Goal: Task Accomplishment & Management: Manage account settings

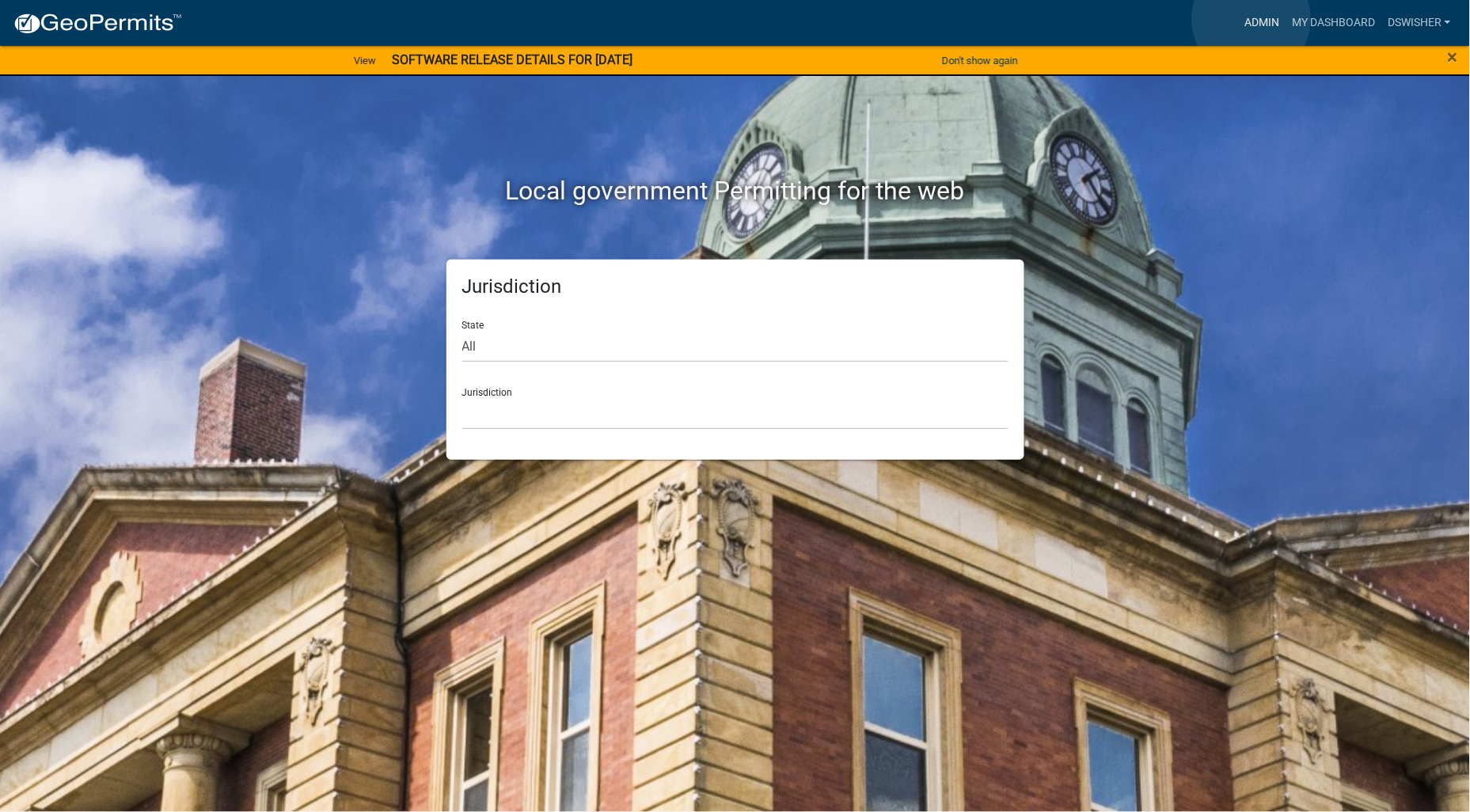
click at [1252, 19] on link "Admin" at bounding box center [1261, 22] width 48 height 30
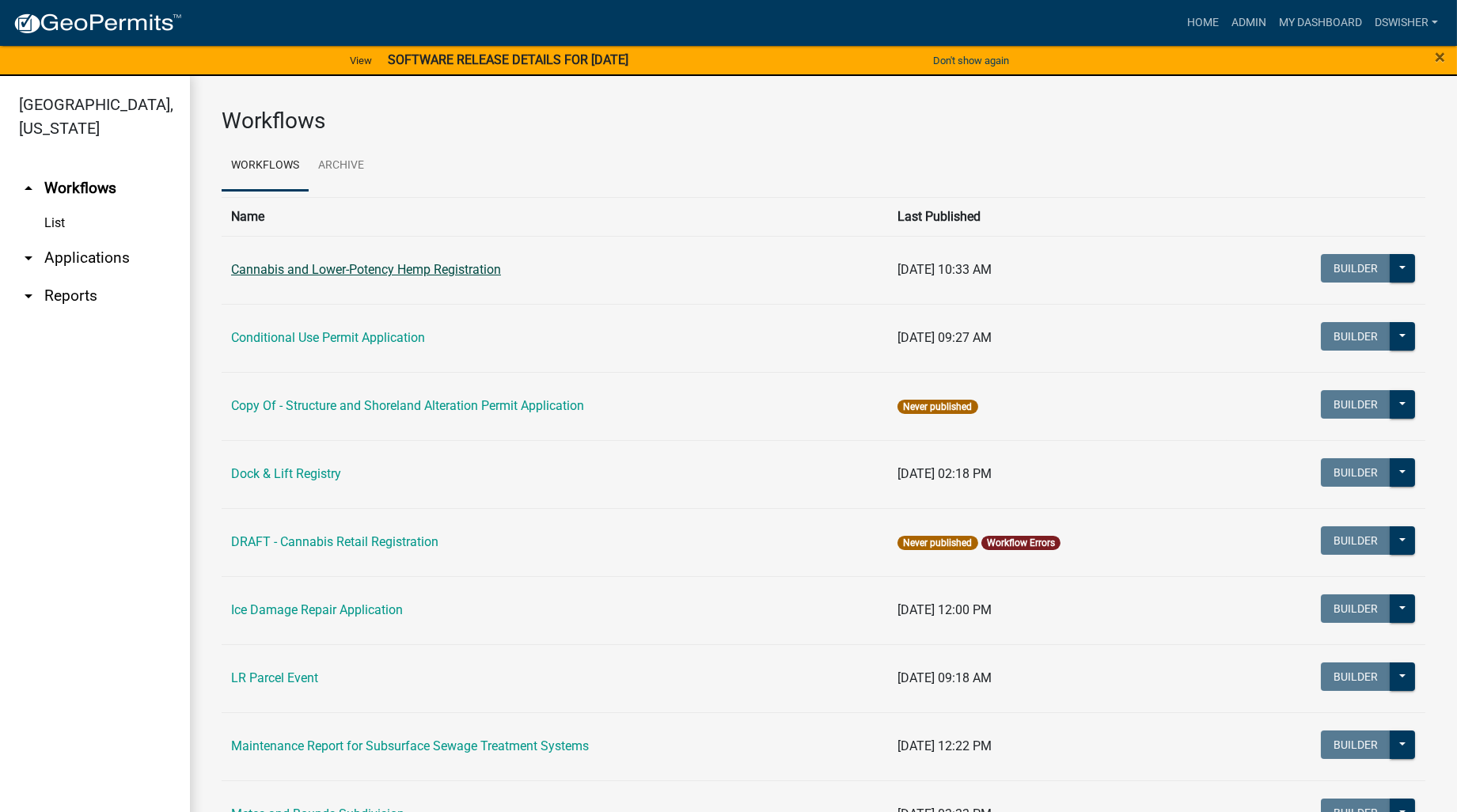
click at [446, 263] on link "Cannabis and Lower-Potency Hemp Registration" at bounding box center [366, 269] width 270 height 15
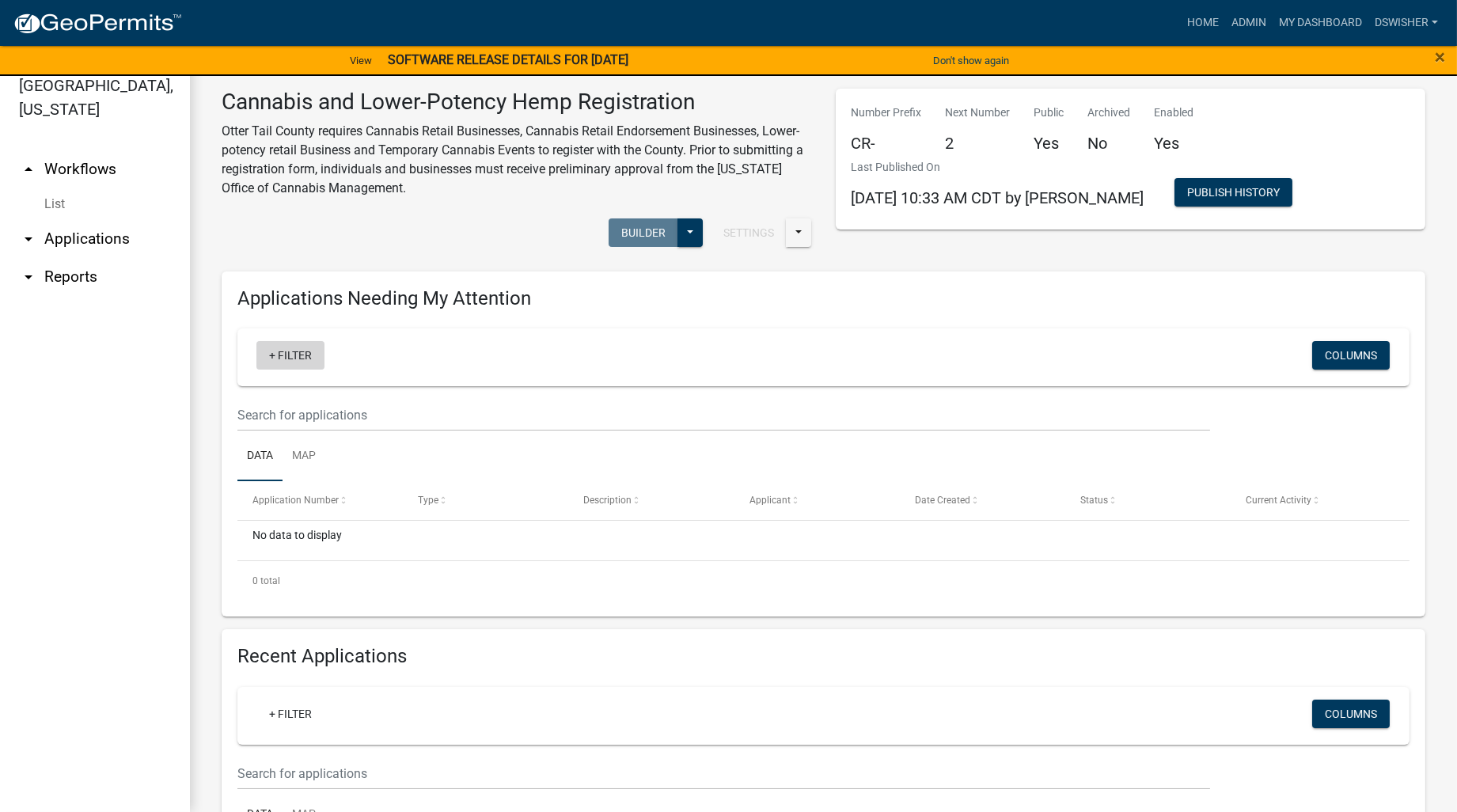
click at [295, 353] on link "+ Filter" at bounding box center [290, 355] width 68 height 29
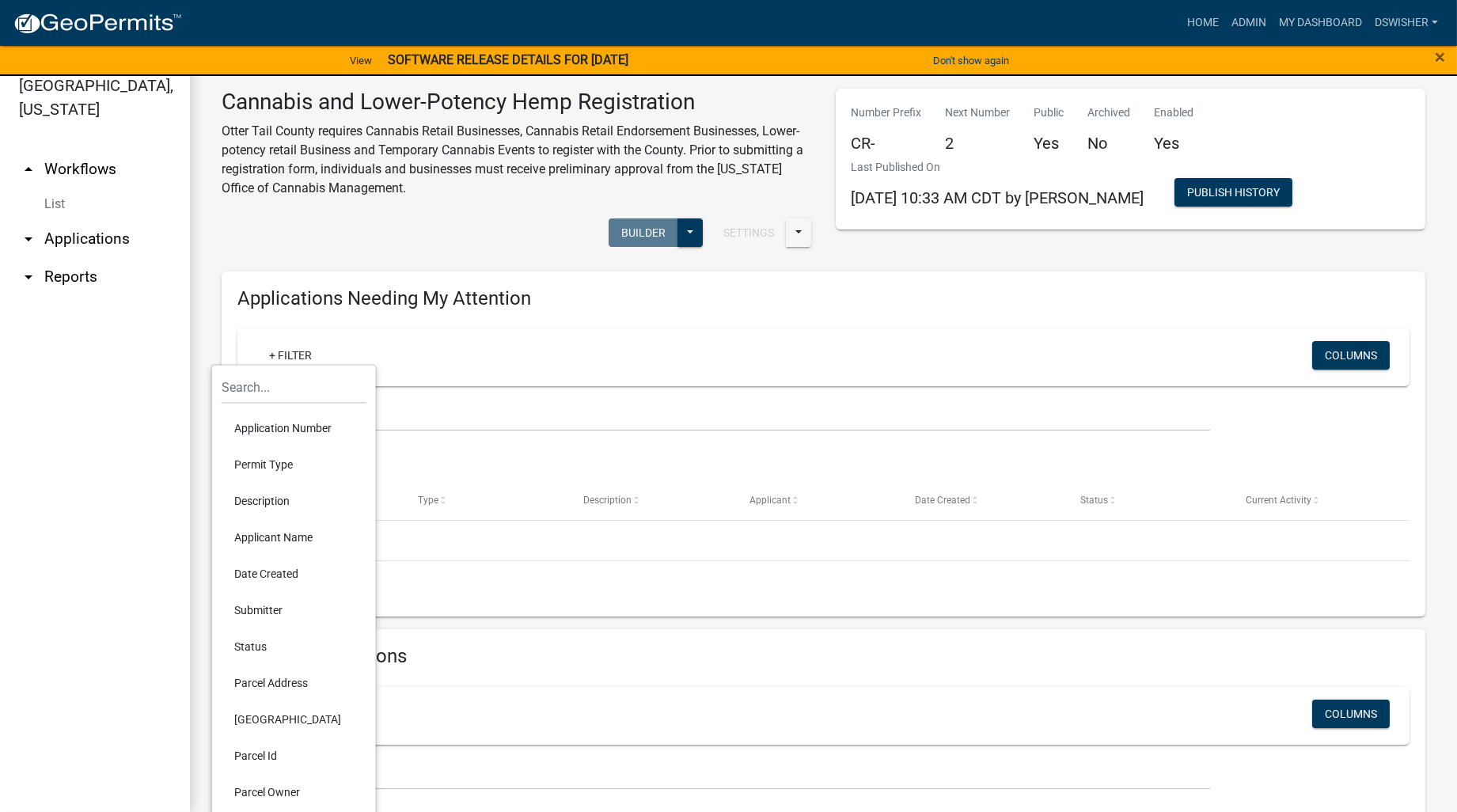
scroll to position [88, 0]
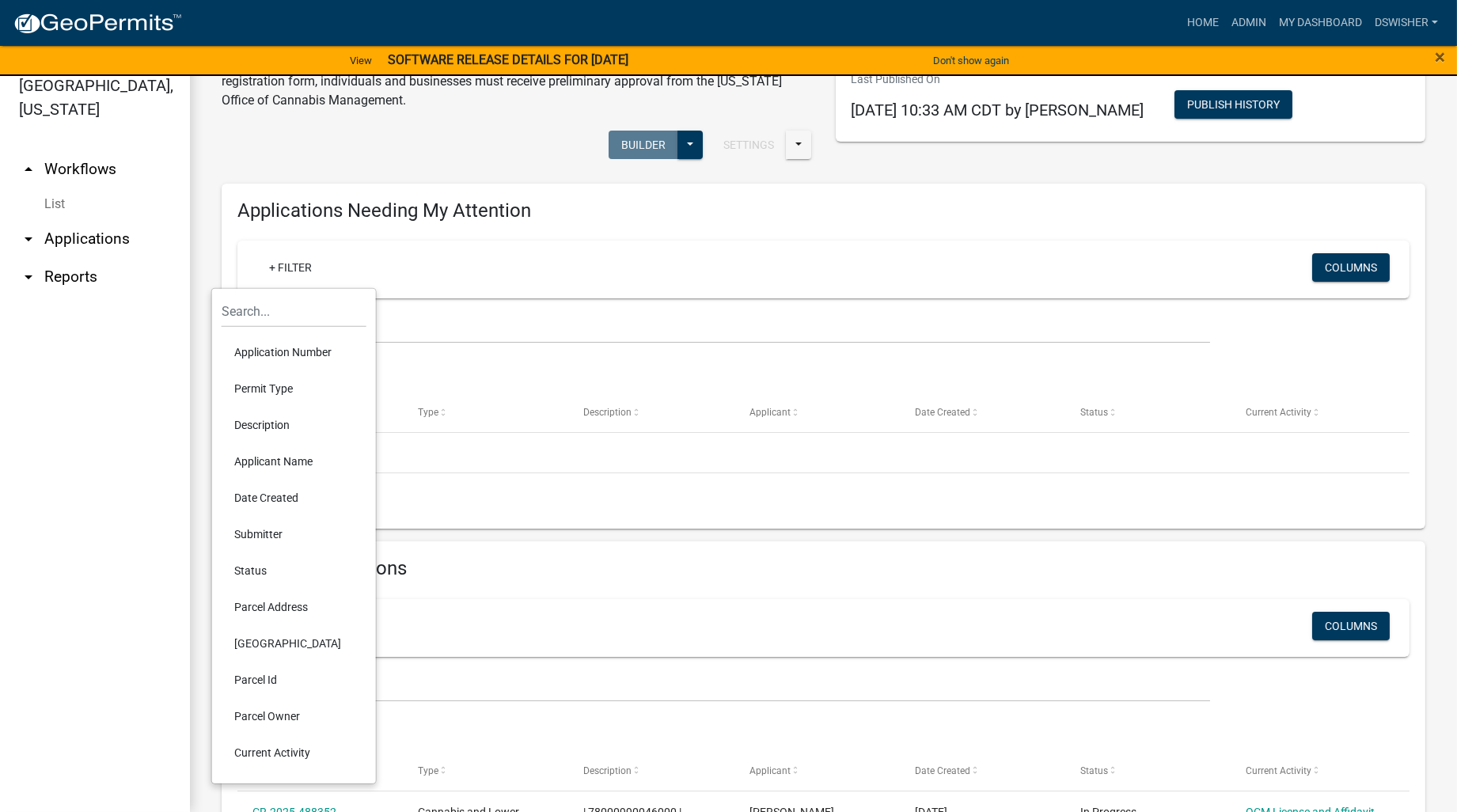
click at [258, 677] on li "Parcel Id" at bounding box center [293, 680] width 144 height 36
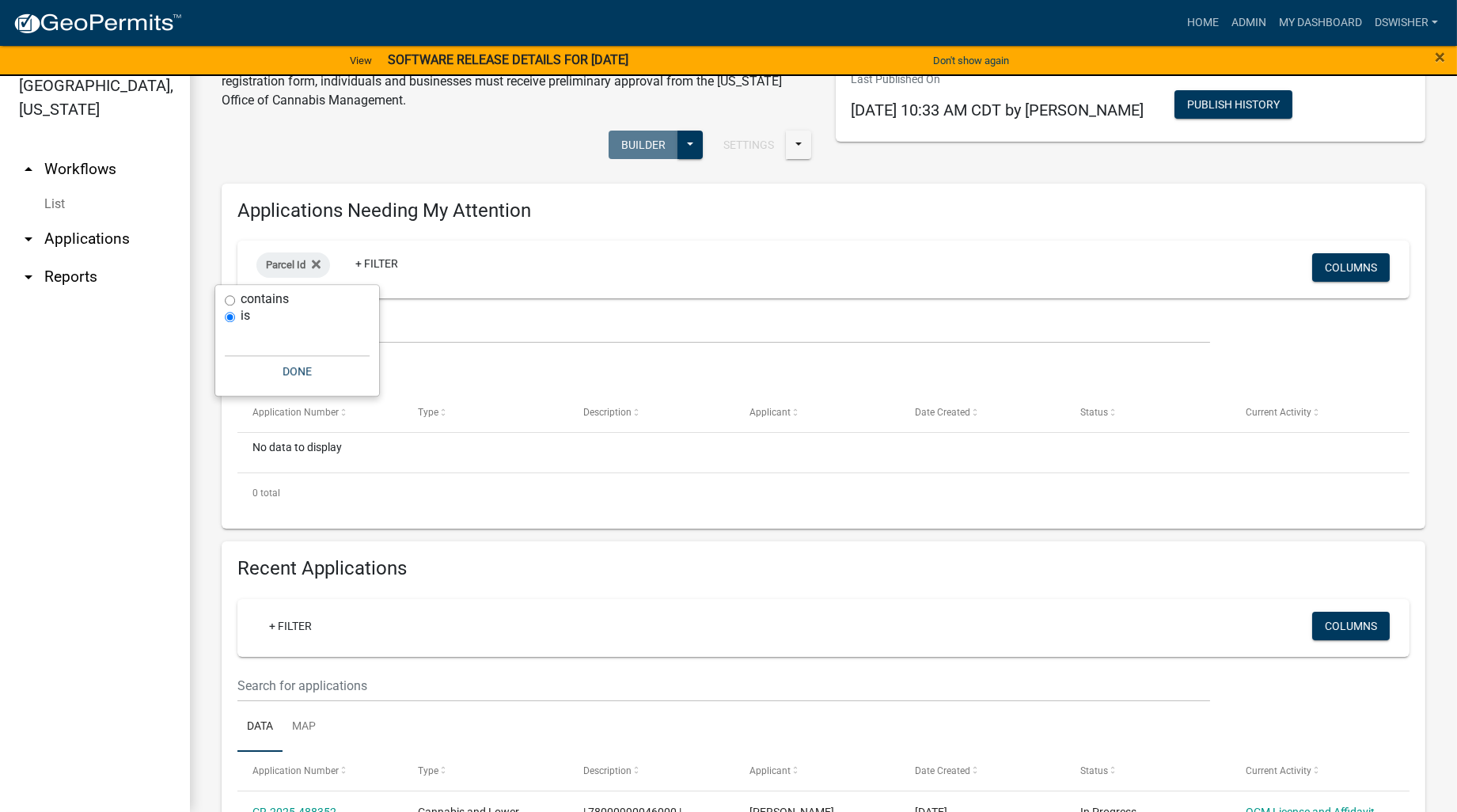
click at [273, 293] on label "contains" at bounding box center [265, 298] width 48 height 13
click at [235, 295] on input "contains" at bounding box center [230, 300] width 10 height 10
radio input "true"
click at [266, 327] on input "text" at bounding box center [297, 324] width 144 height 33
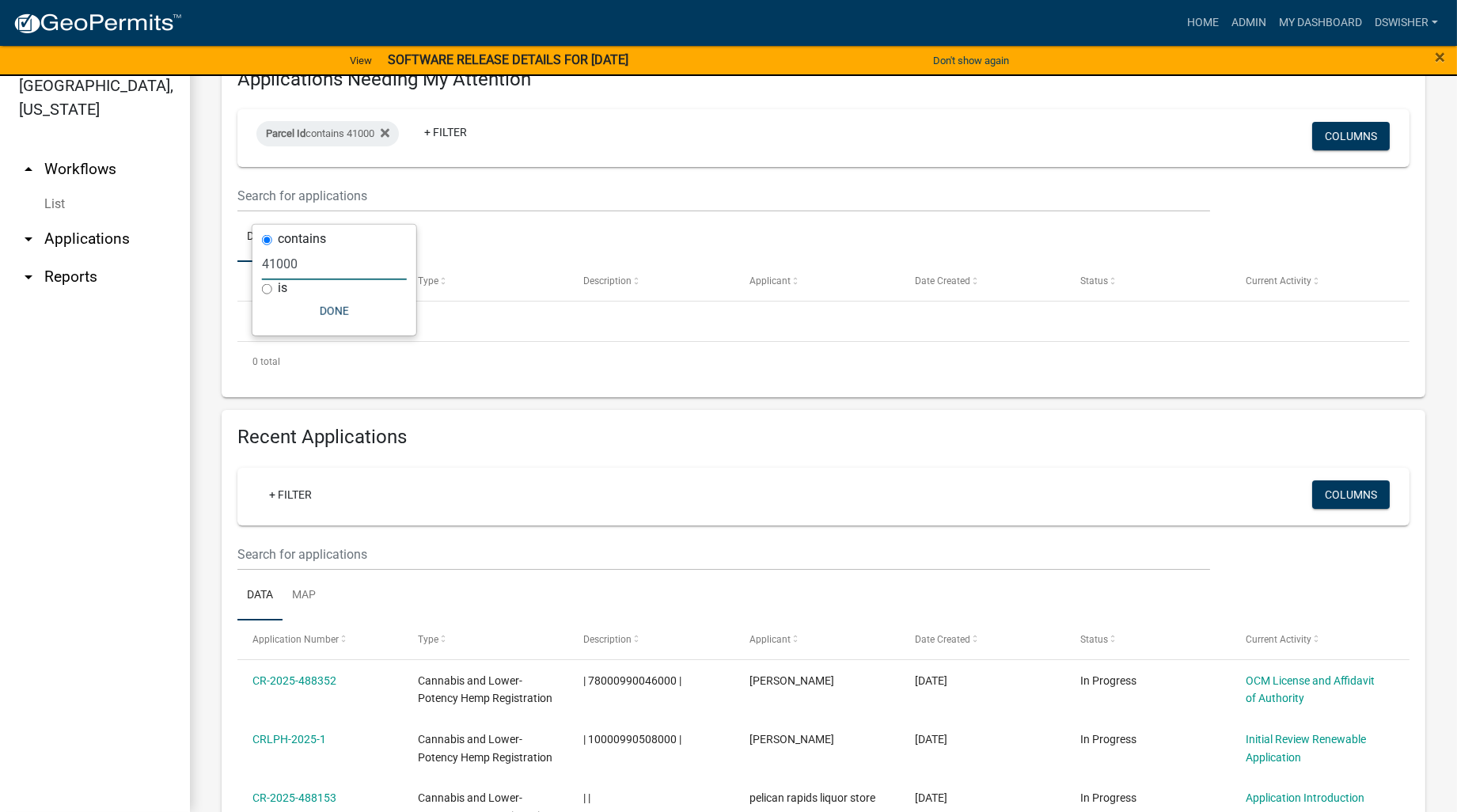
scroll to position [264, 0]
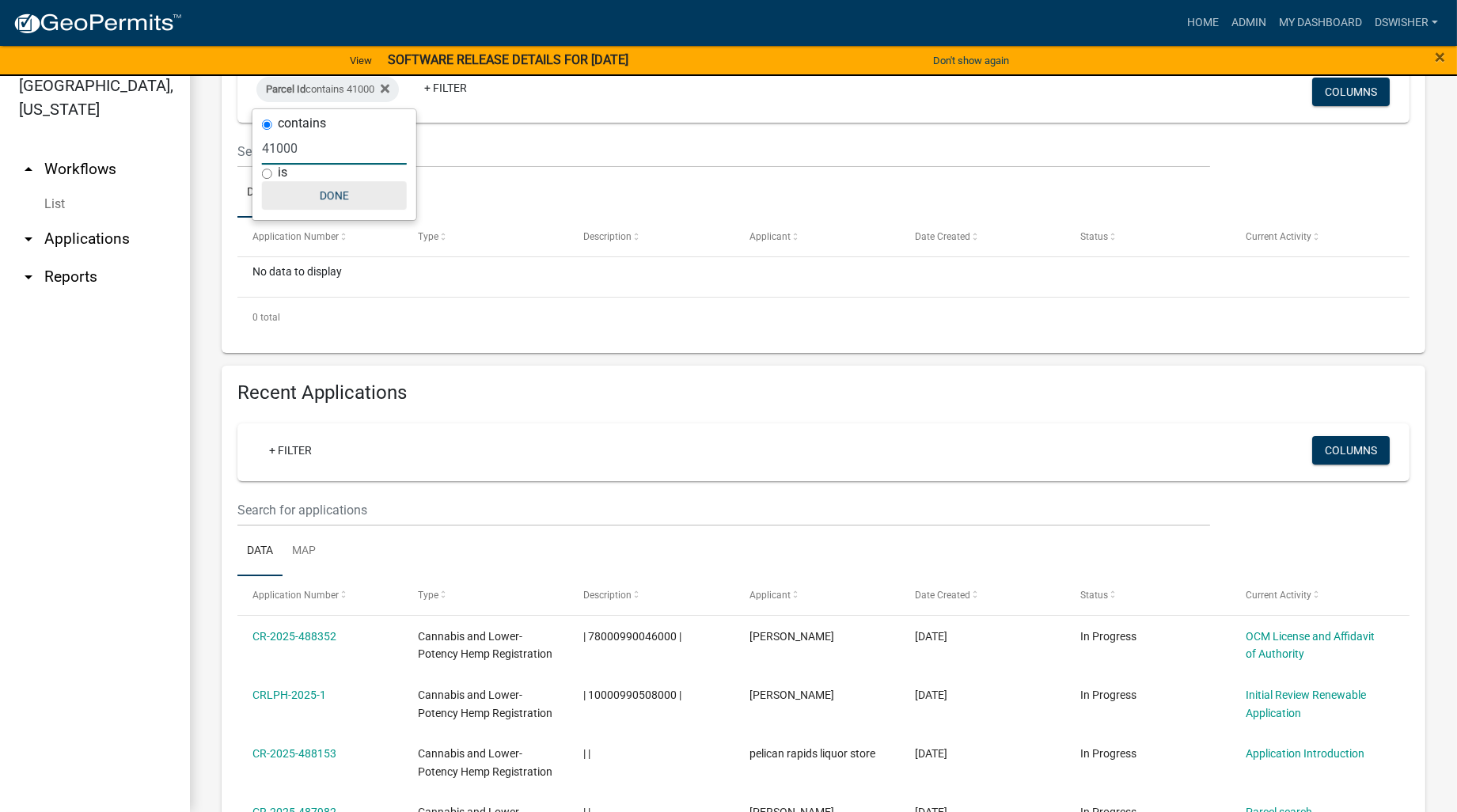
type input "41000"
click at [338, 194] on button "Done" at bounding box center [334, 195] width 144 height 29
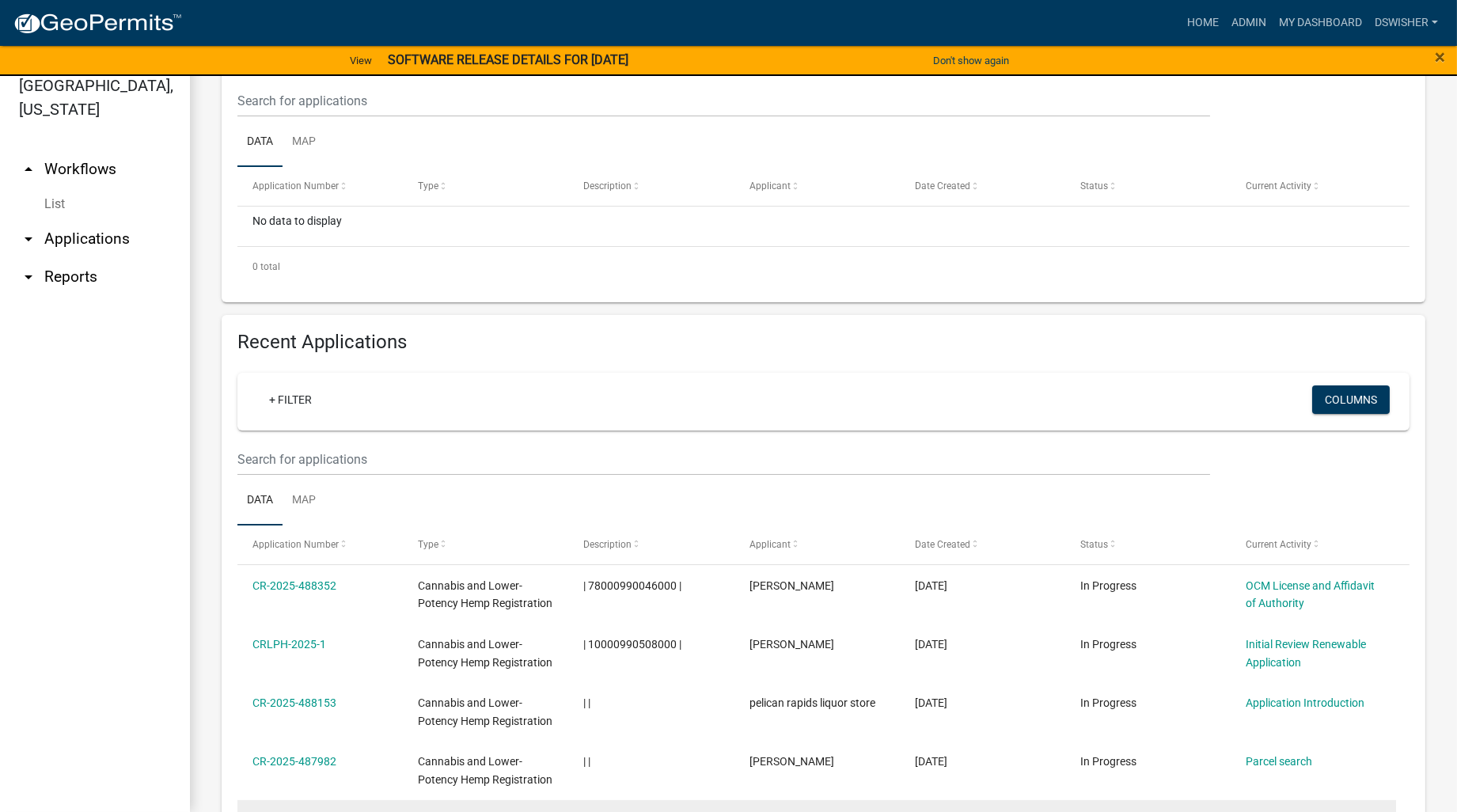
scroll to position [176, 0]
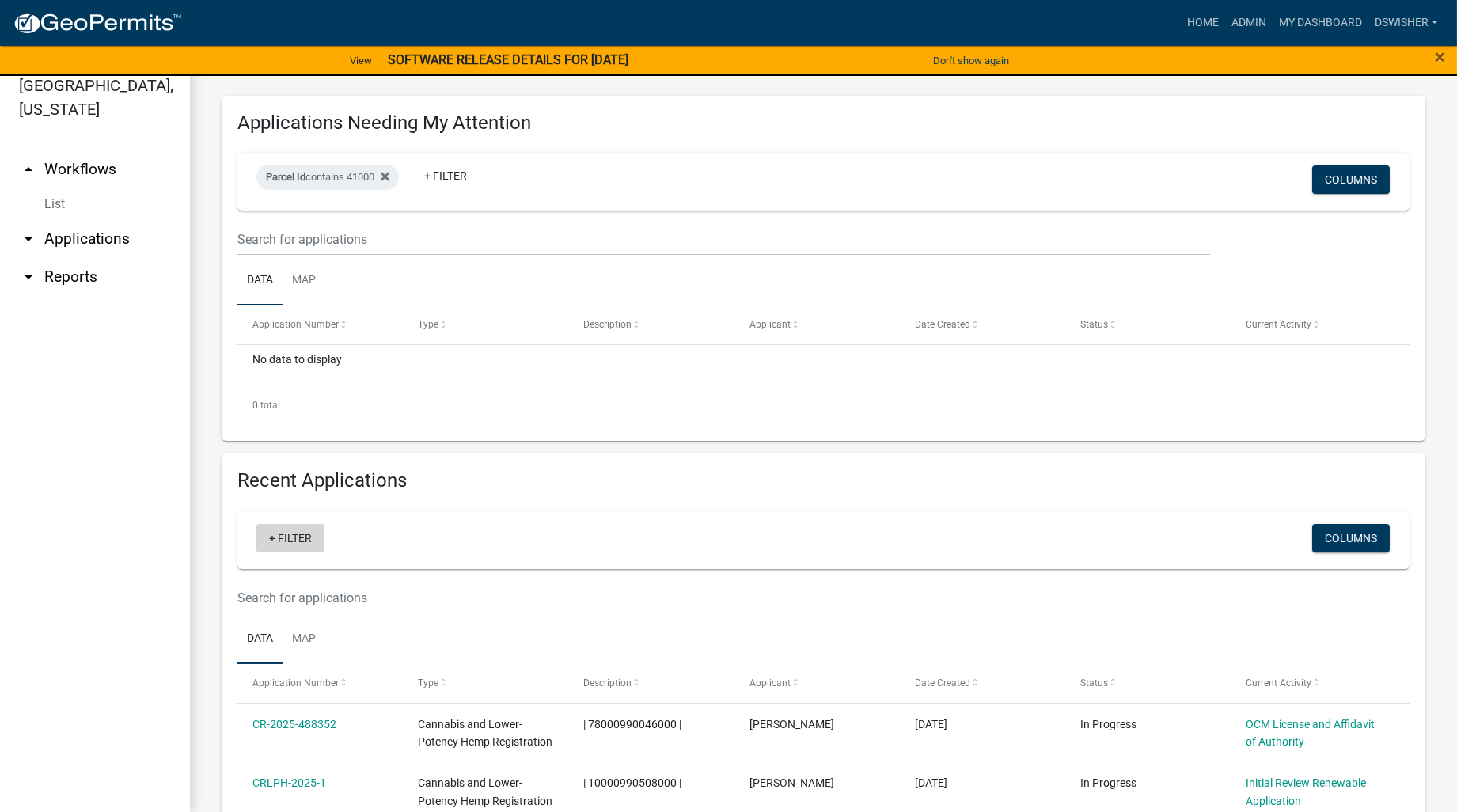
click at [296, 534] on link "+ Filter" at bounding box center [290, 538] width 68 height 29
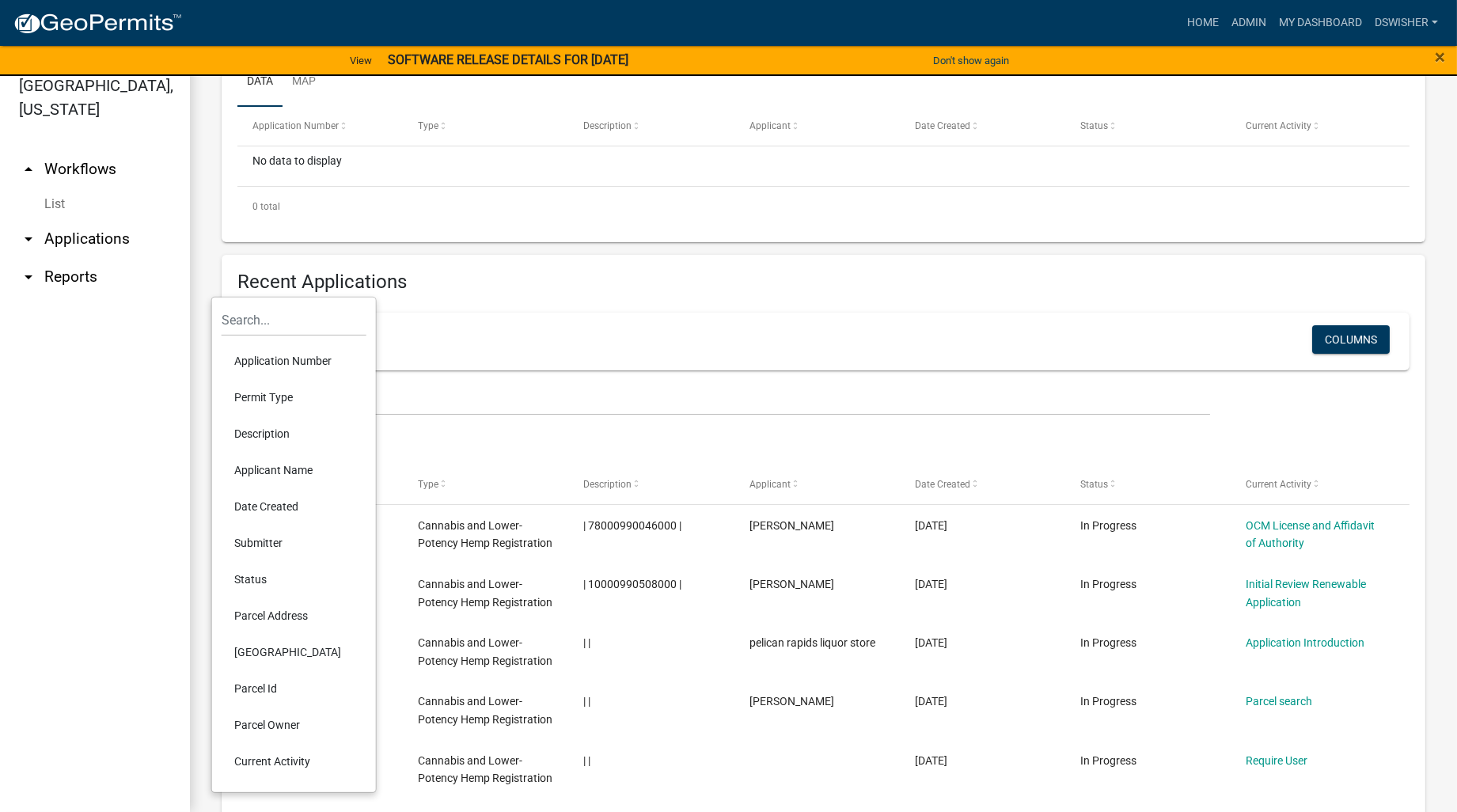
scroll to position [439, 0]
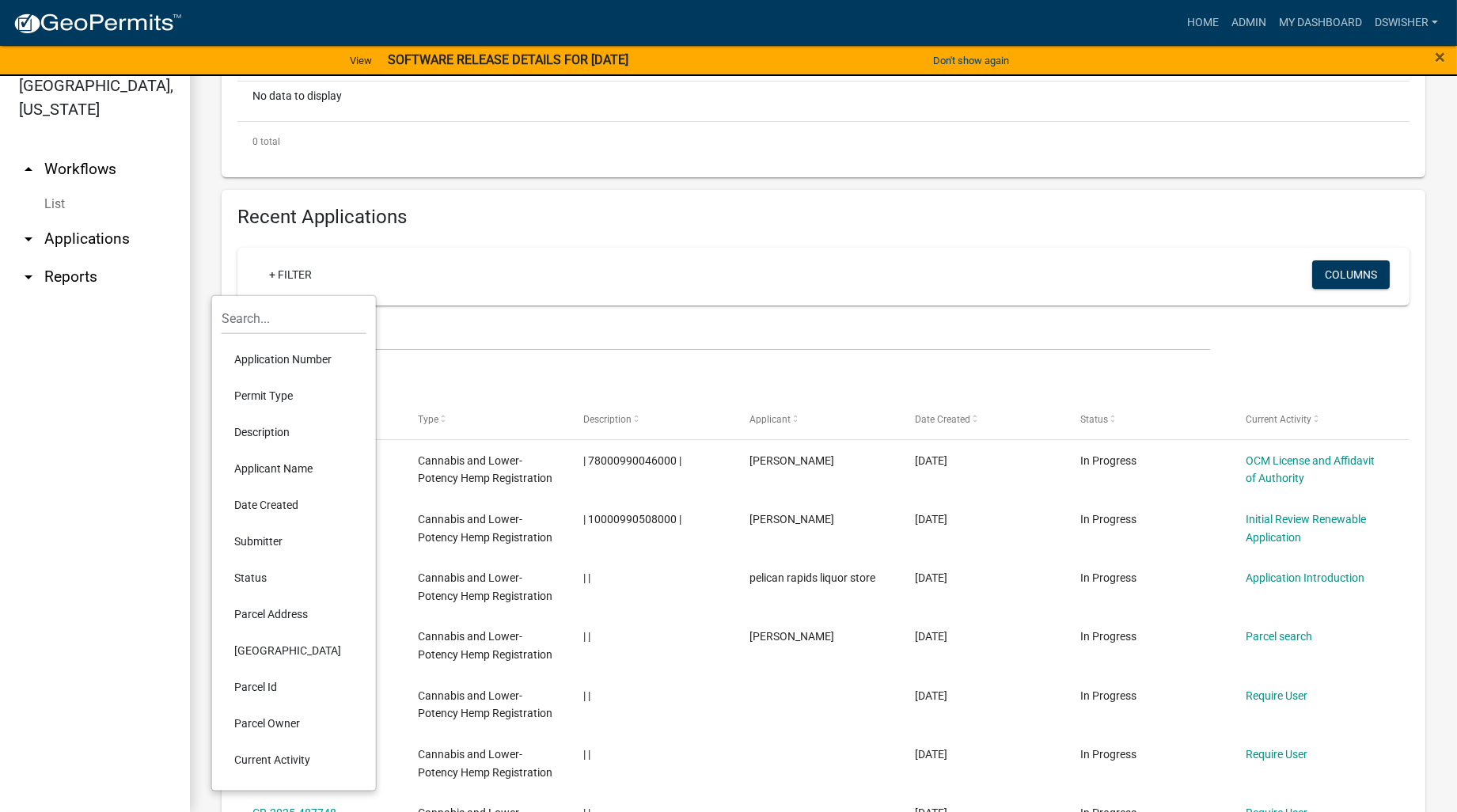
click at [269, 682] on li "Parcel Id" at bounding box center [293, 687] width 144 height 36
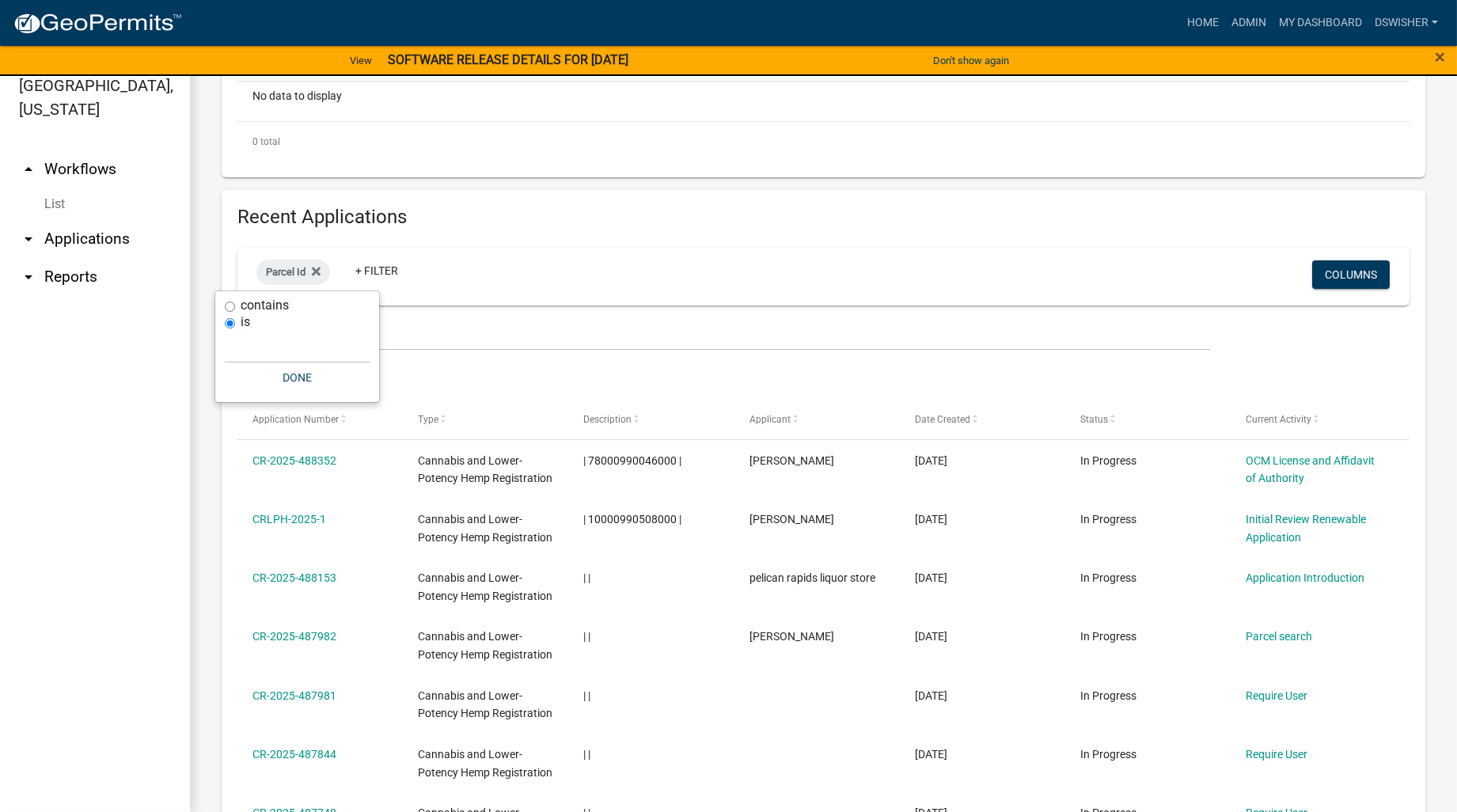
click at [273, 304] on label "contains" at bounding box center [265, 305] width 48 height 13
click at [235, 304] on input "contains" at bounding box center [230, 307] width 10 height 10
radio input "true"
click at [265, 329] on input "text" at bounding box center [297, 330] width 144 height 33
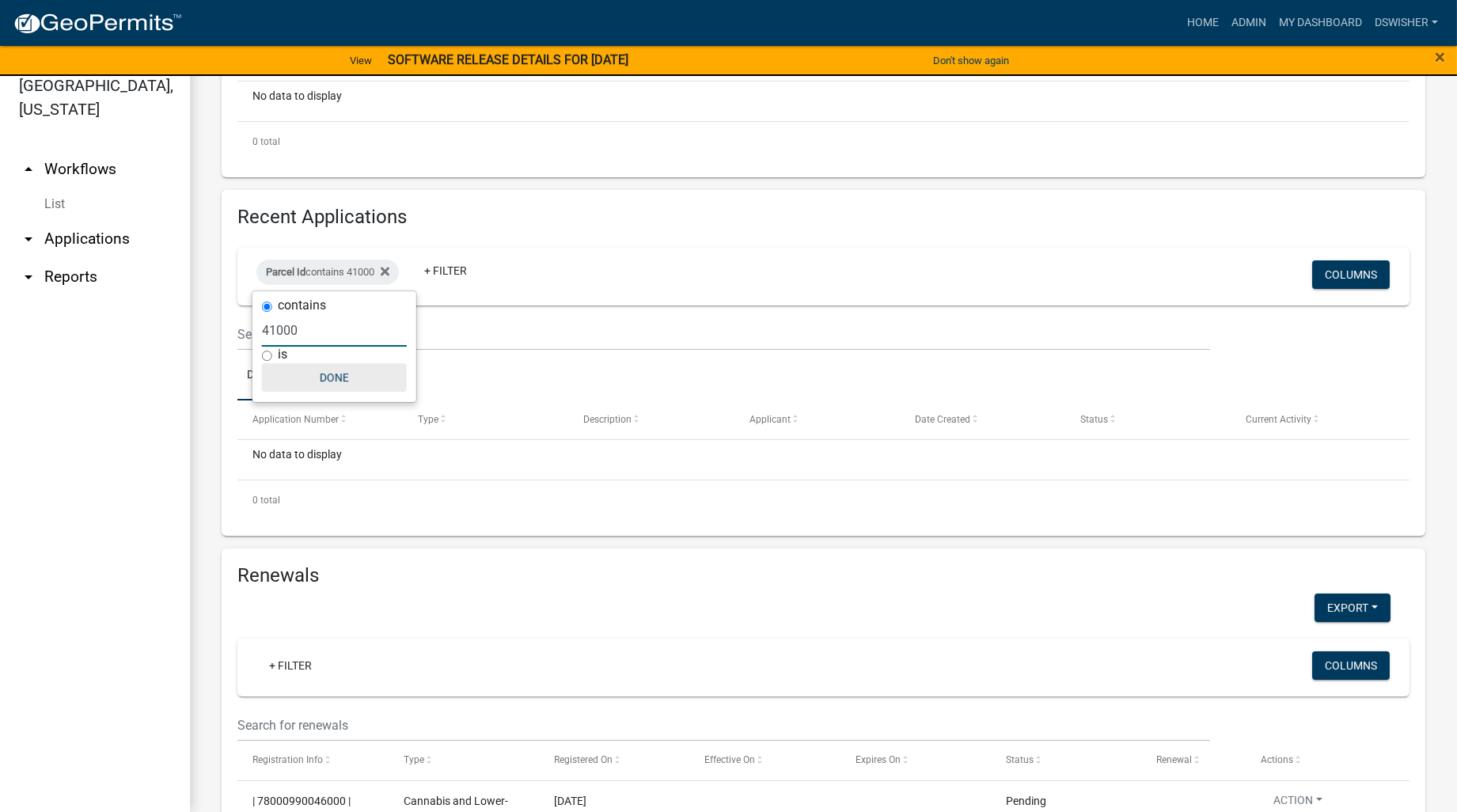
type input "41000"
click at [330, 375] on button "Done" at bounding box center [334, 377] width 144 height 29
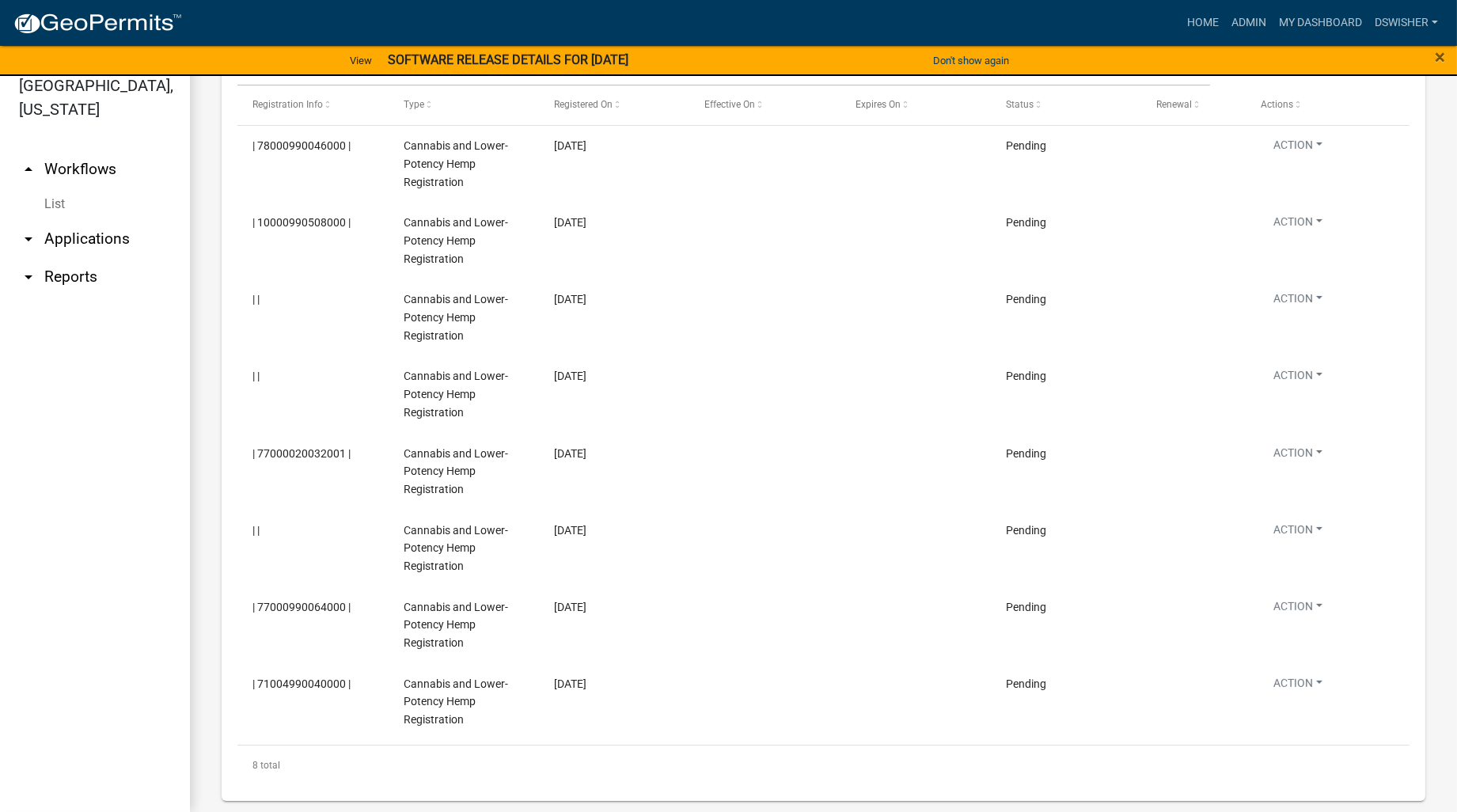
scroll to position [1114, 0]
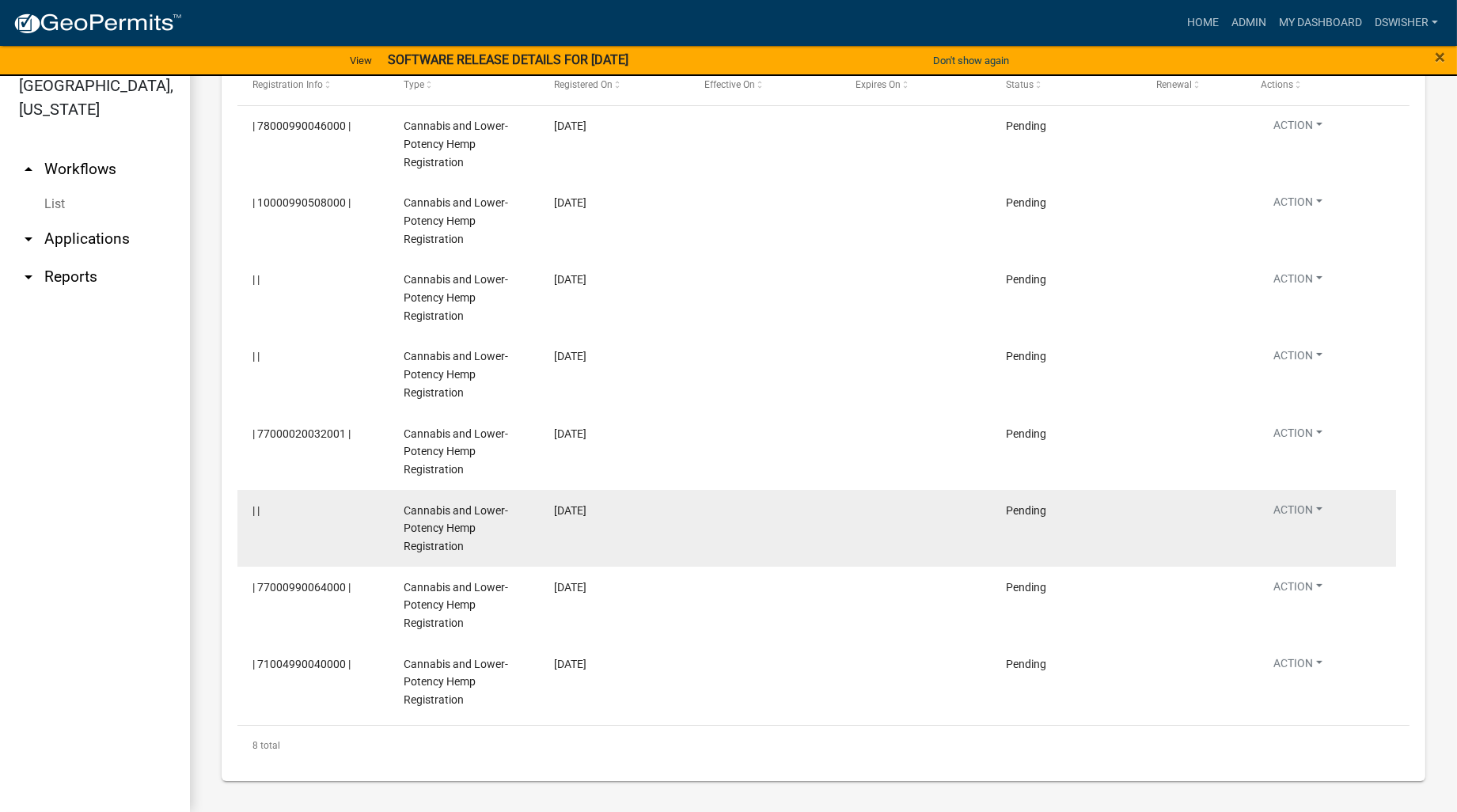
click at [433, 510] on span "Cannabis and Lower-Potency Hemp Registration" at bounding box center [456, 528] width 105 height 49
drag, startPoint x: 247, startPoint y: 501, endPoint x: 259, endPoint y: 508, distance: 13.9
click at [247, 502] on datatable-body-cell "| |" at bounding box center [312, 527] width 151 height 77
click at [258, 508] on span "| |" at bounding box center [256, 510] width 7 height 13
click at [439, 533] on span "Cannabis and Lower-Potency Hemp Registration" at bounding box center [456, 528] width 105 height 49
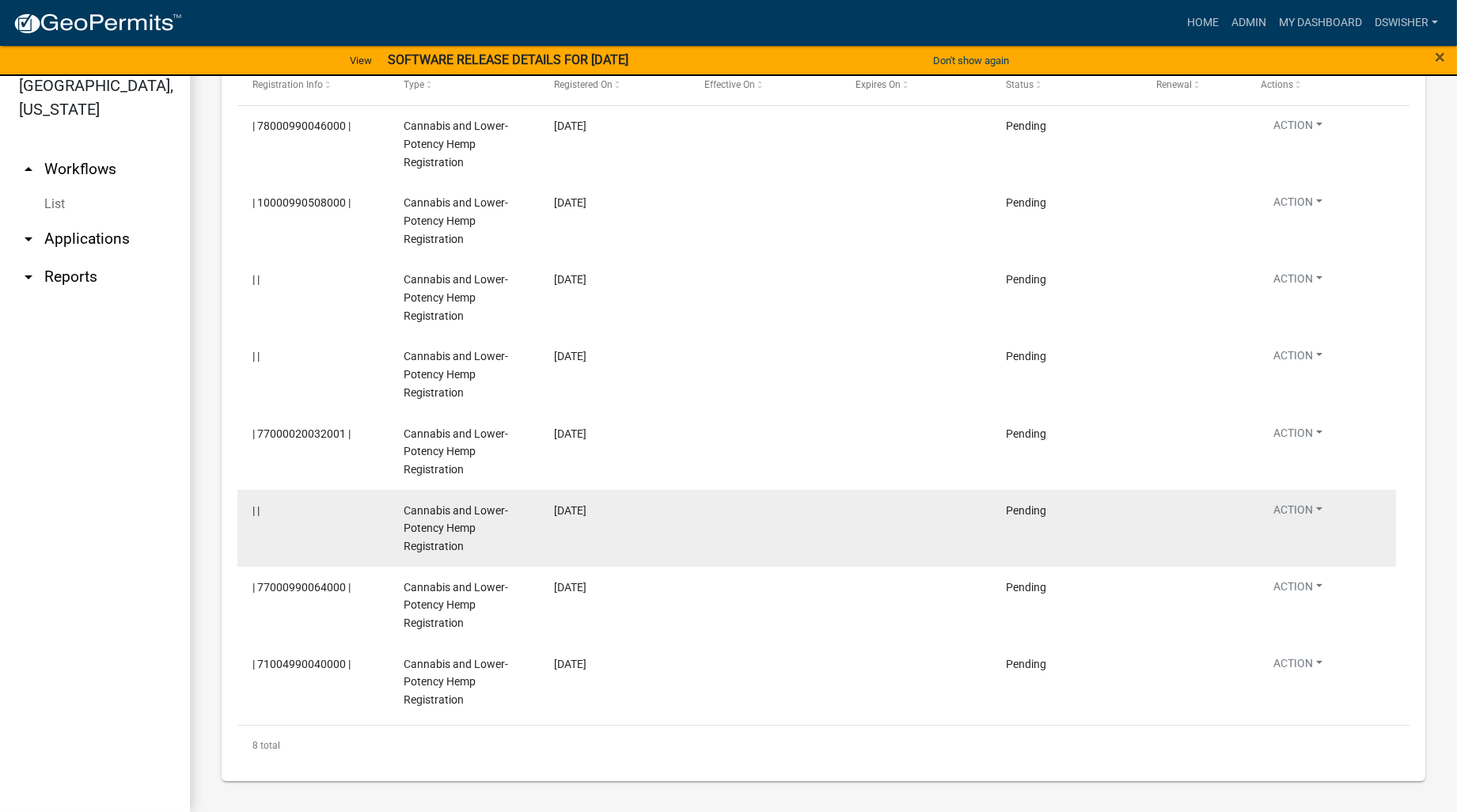
click at [446, 516] on div "Cannabis and Lower-Potency Hemp Registration" at bounding box center [464, 528] width 120 height 54
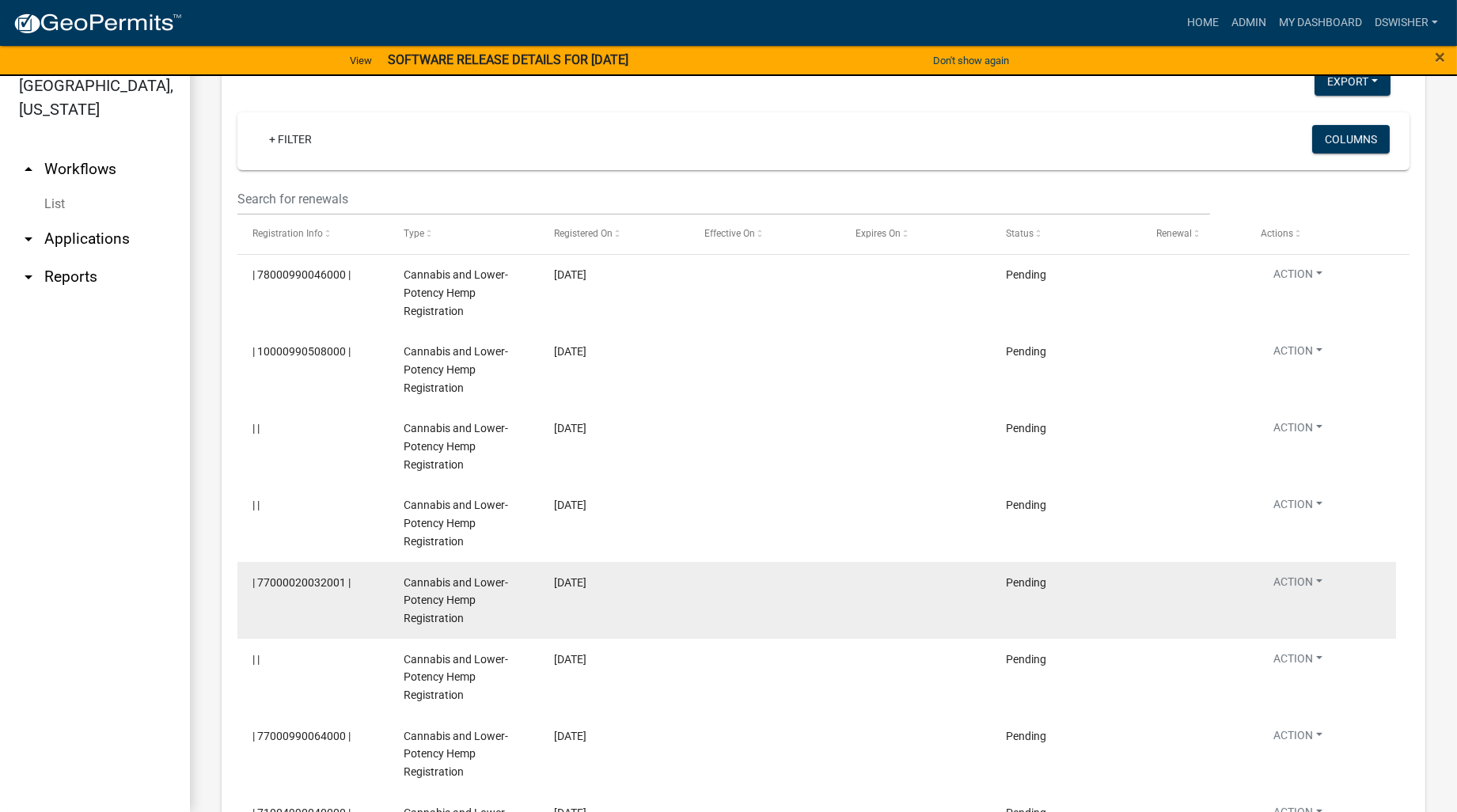
scroll to position [763, 0]
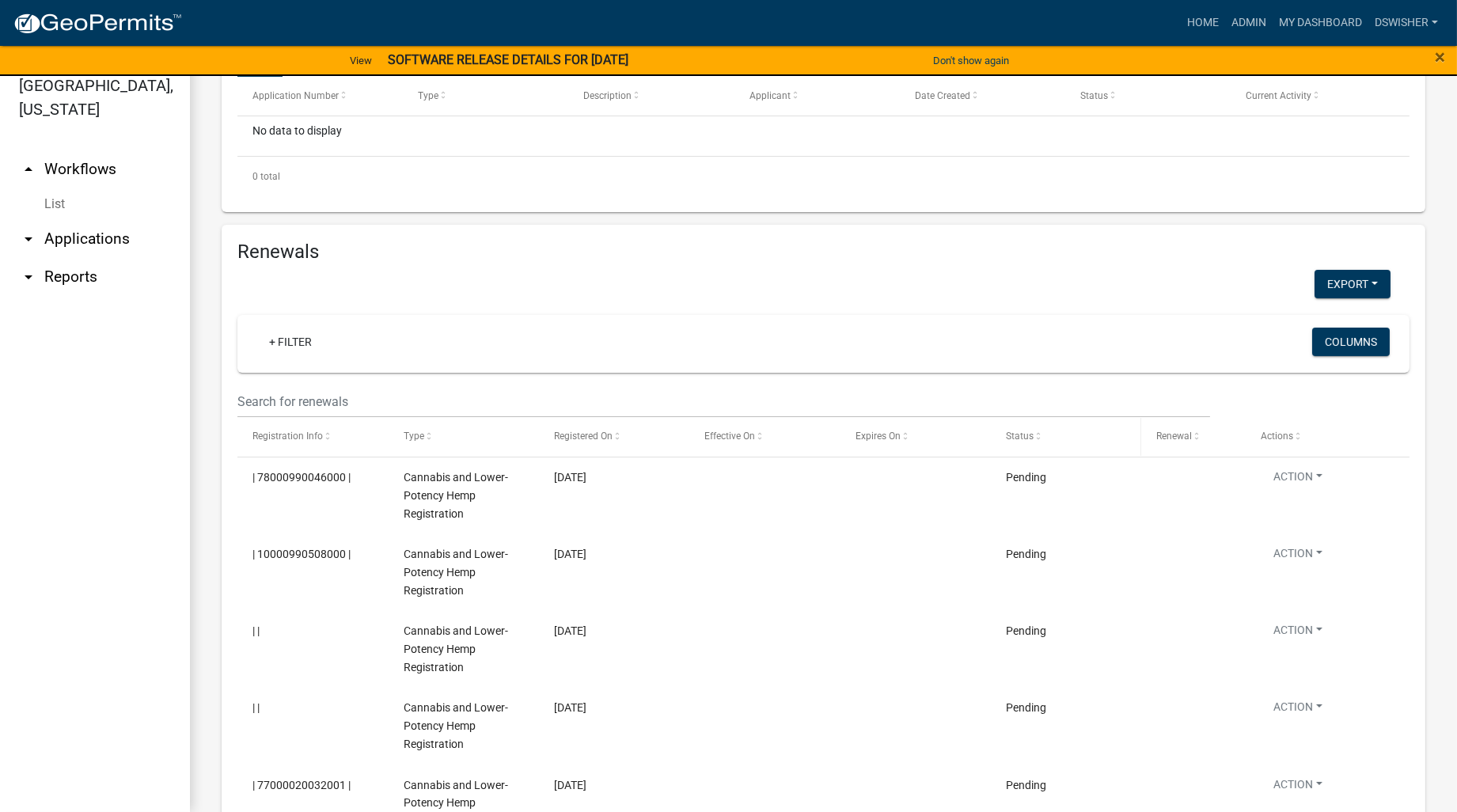
click at [1024, 435] on span "Status" at bounding box center [1020, 436] width 28 height 11
click at [1017, 431] on span "Status" at bounding box center [1020, 436] width 28 height 11
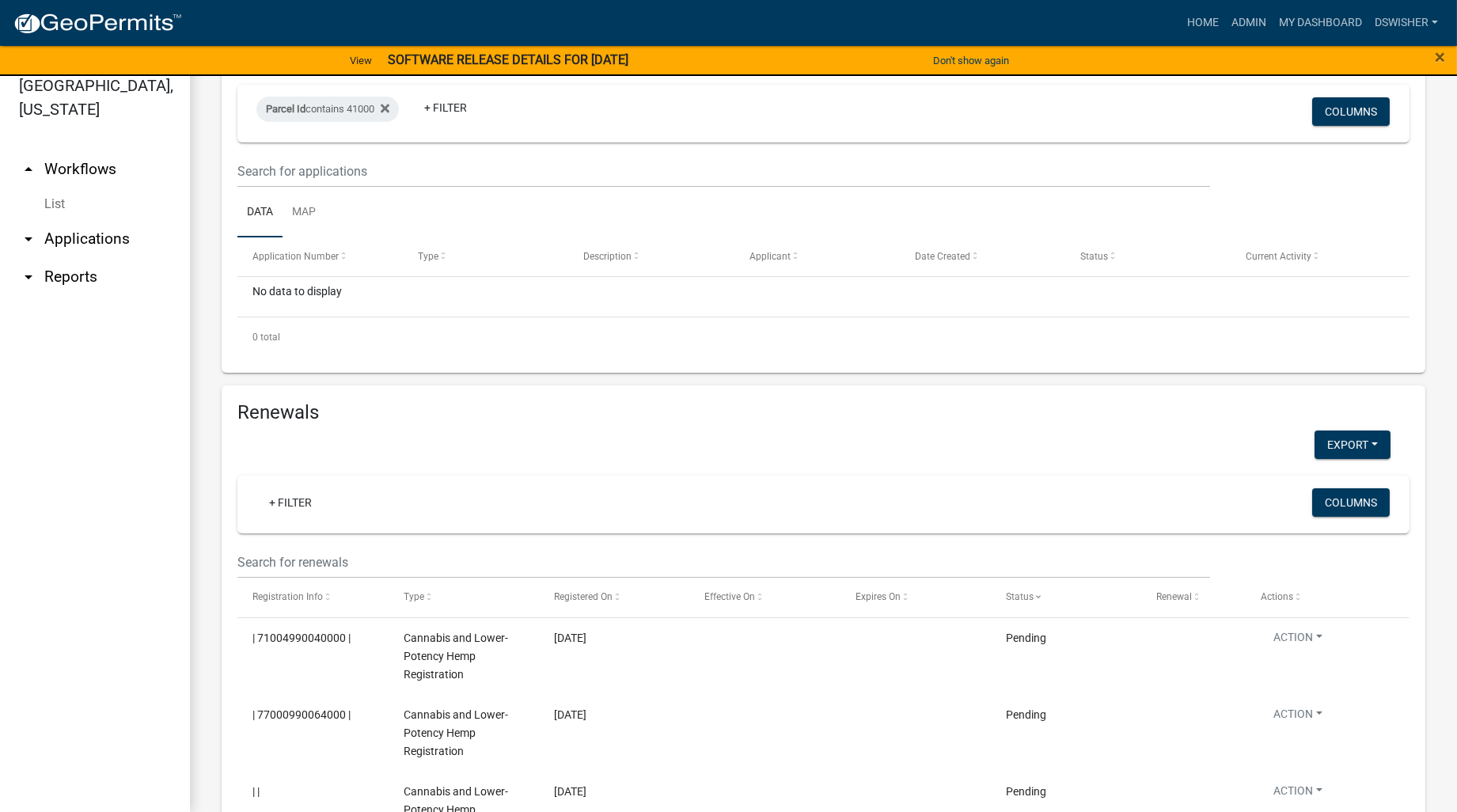
scroll to position [323, 0]
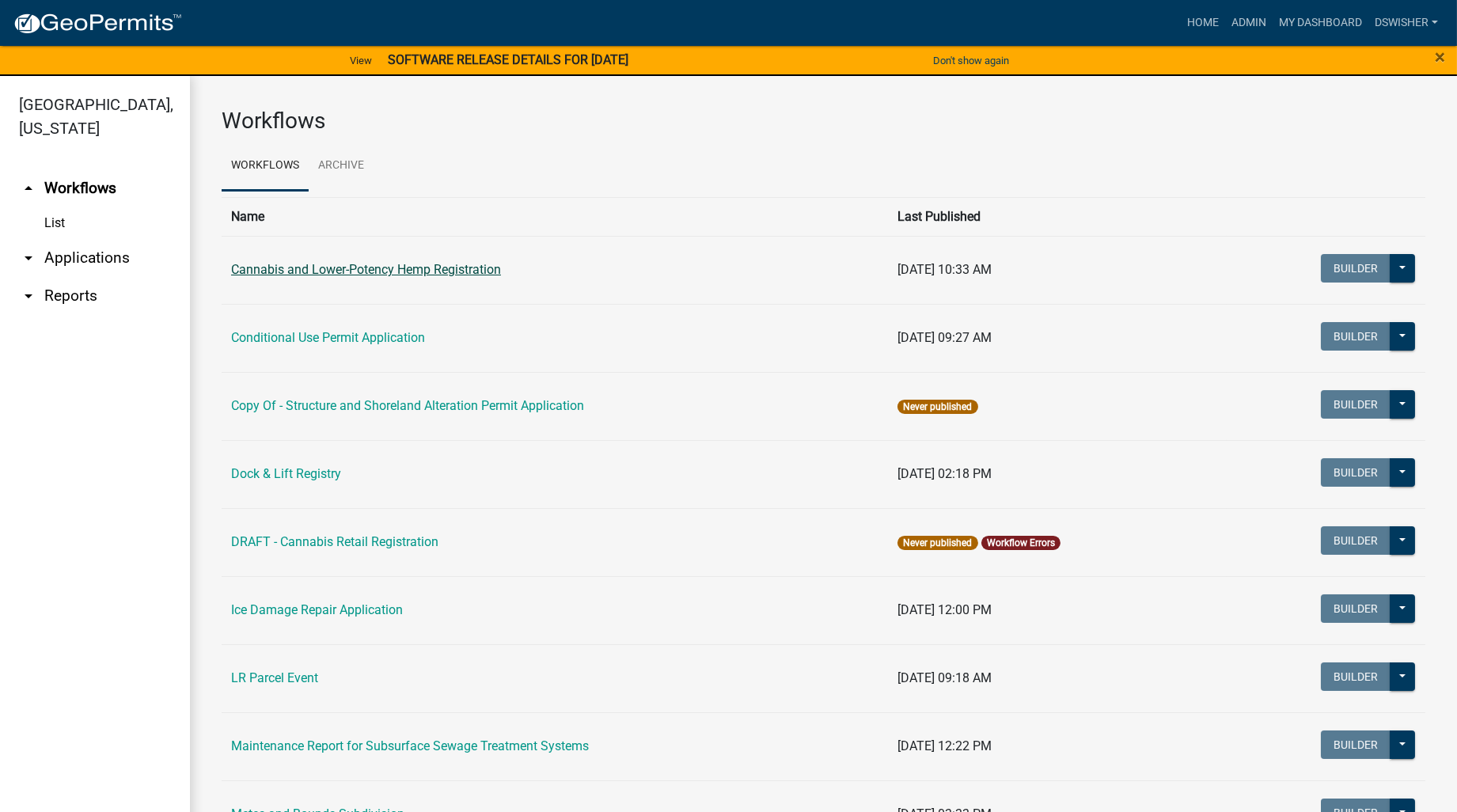
click at [305, 265] on link "Cannabis and Lower-Potency Hemp Registration" at bounding box center [366, 269] width 270 height 15
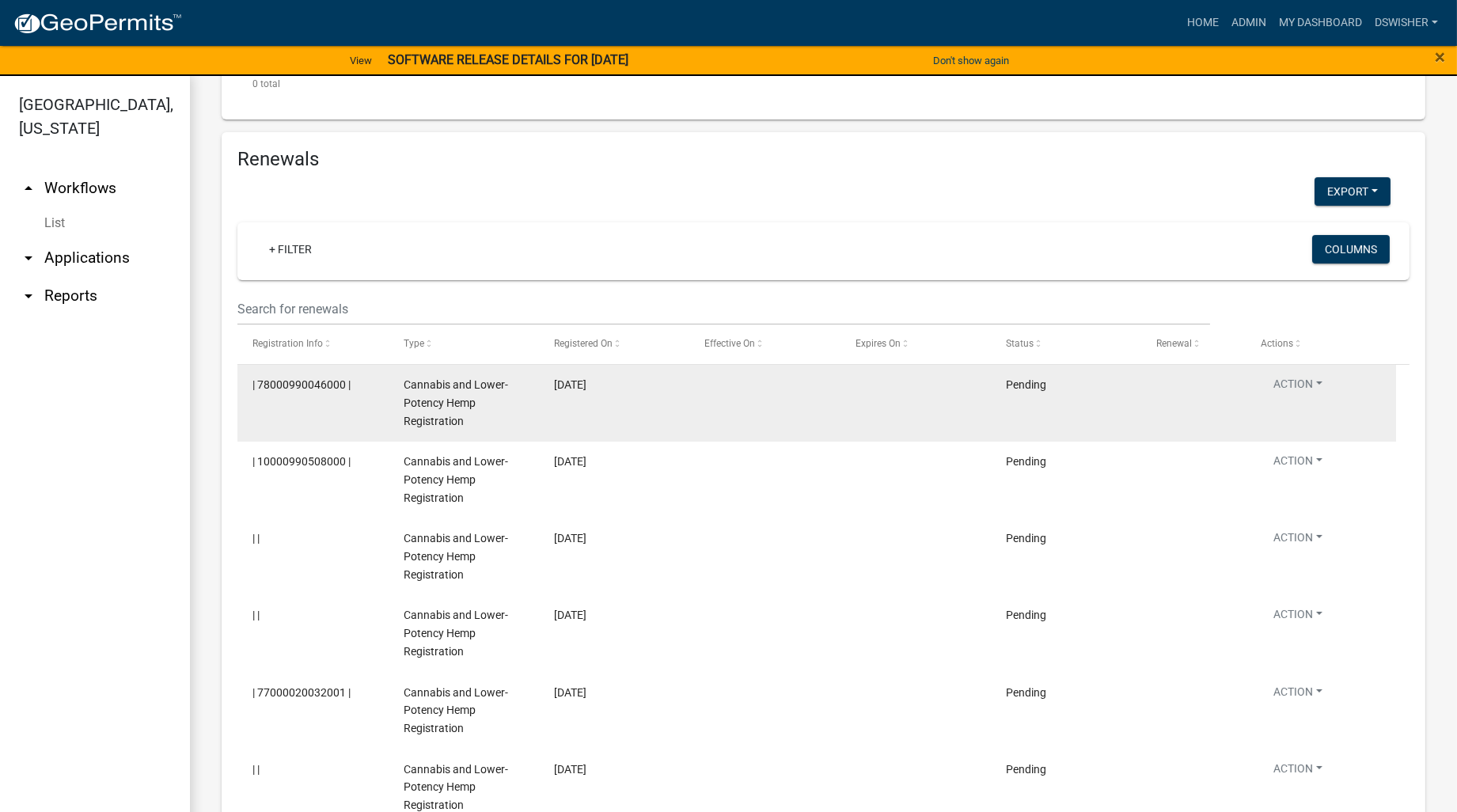
scroll to position [879, 0]
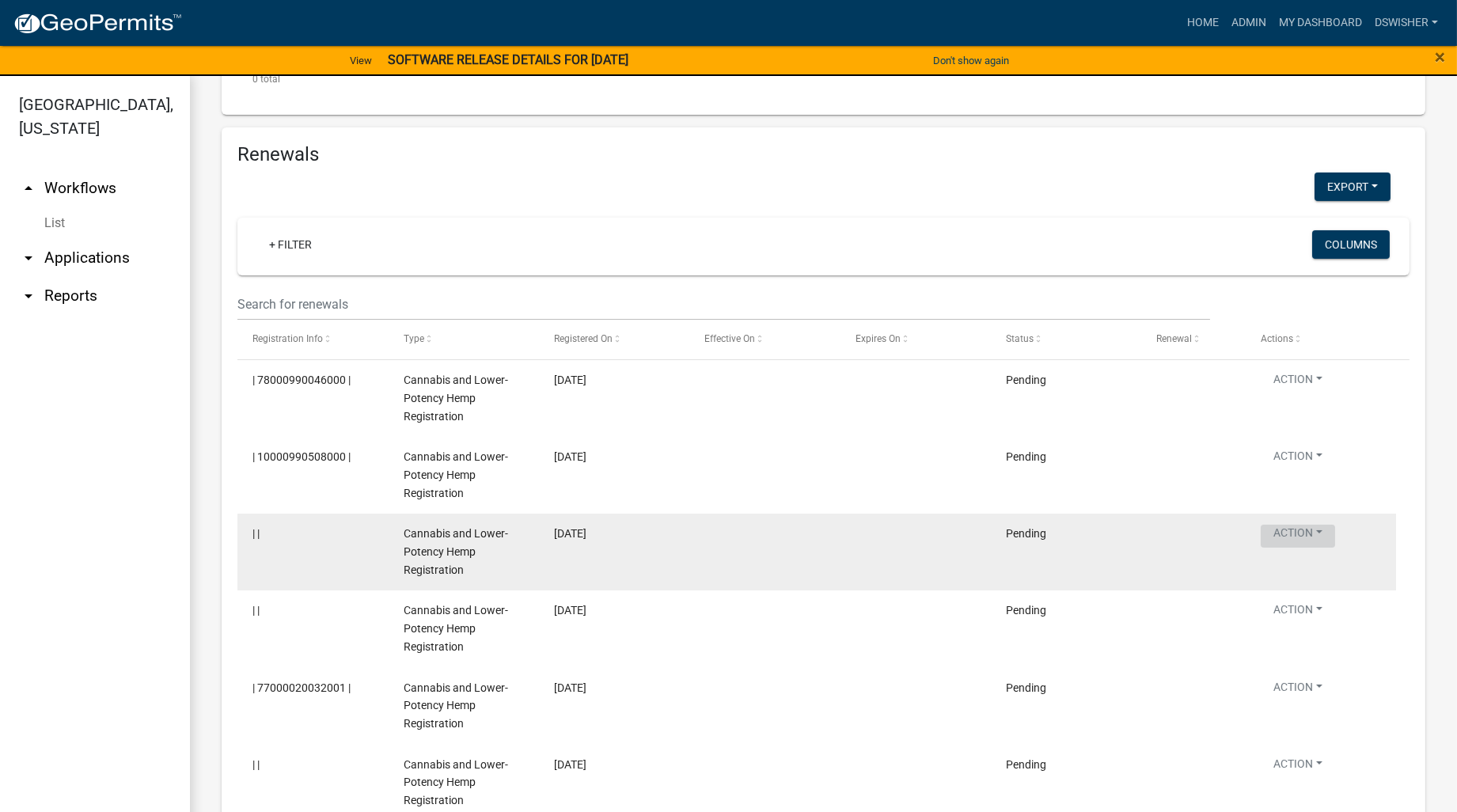
click at [1328, 534] on button "Action" at bounding box center [1298, 535] width 74 height 23
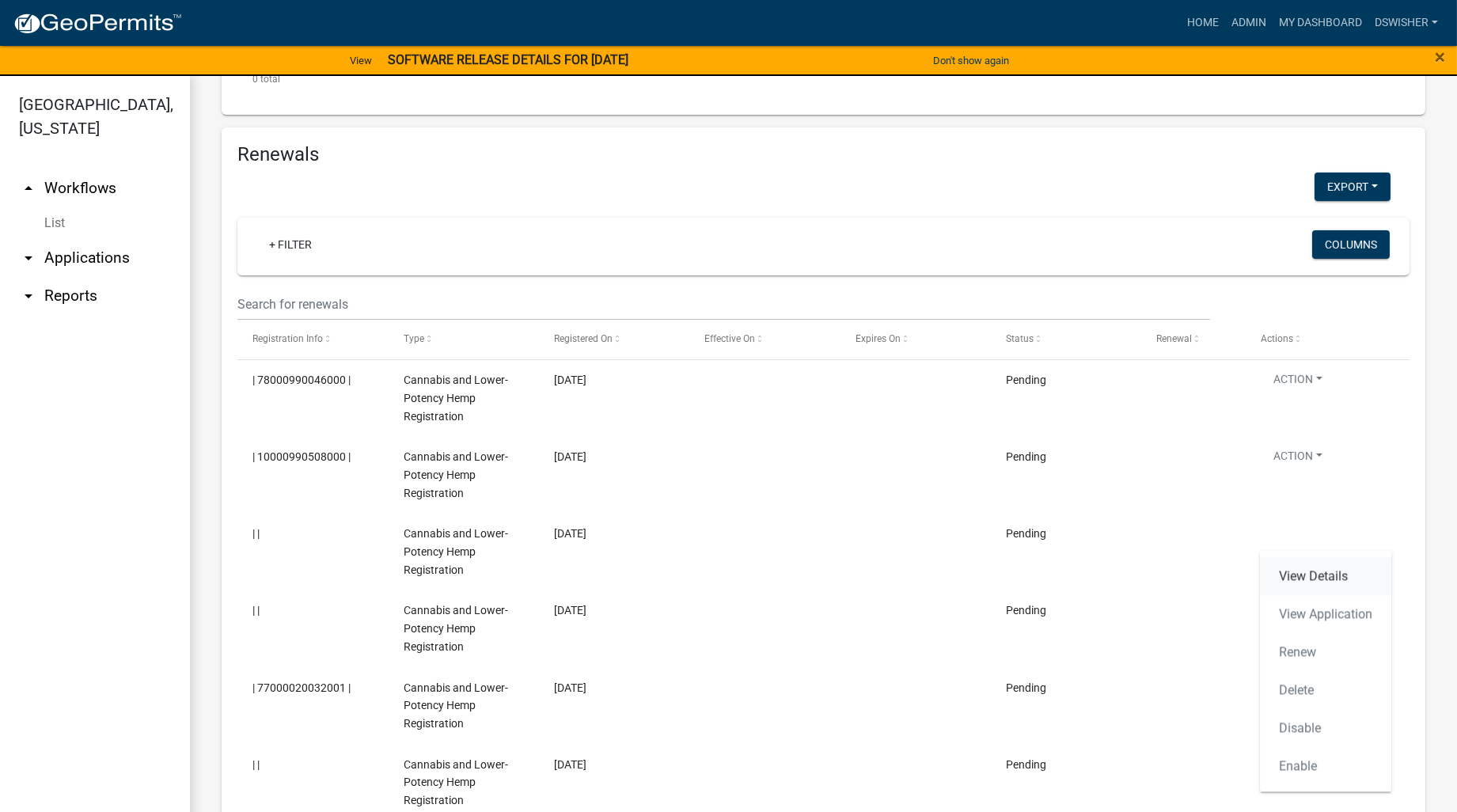
click at [1319, 576] on link "View Details" at bounding box center [1325, 576] width 132 height 38
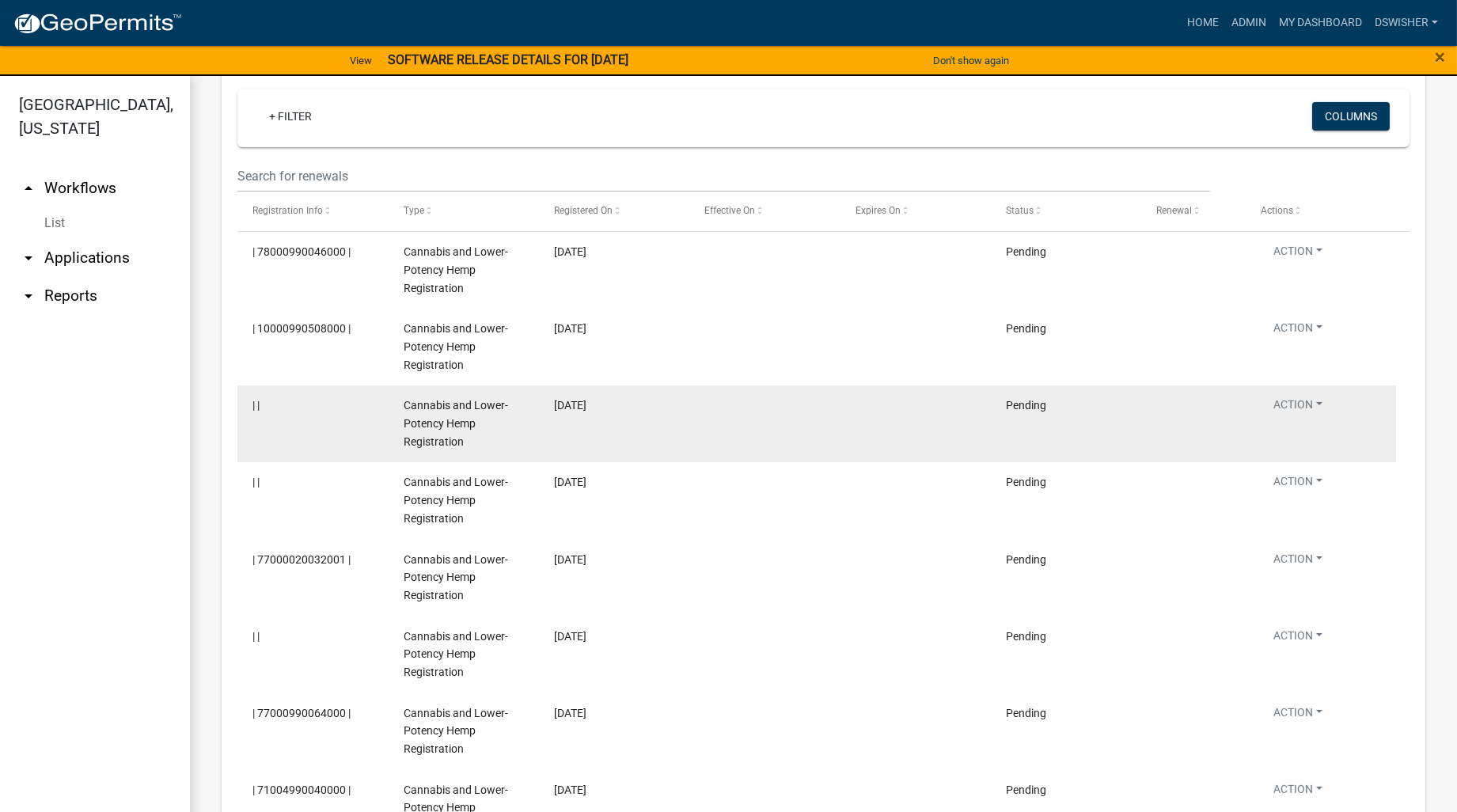
scroll to position [850, 0]
